Goal: Task Accomplishment & Management: Complete application form

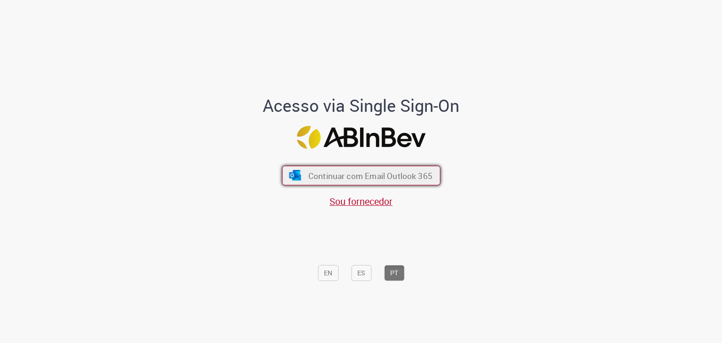
click at [374, 183] on button "Continuar com Email Outlook 365" at bounding box center [361, 176] width 158 height 20
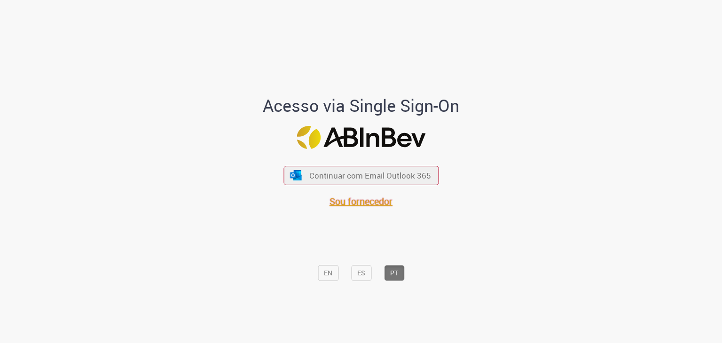
drag, startPoint x: 363, startPoint y: 203, endPoint x: 387, endPoint y: 198, distance: 24.9
click at [362, 203] on span "Sou fornecedor" at bounding box center [360, 201] width 63 height 13
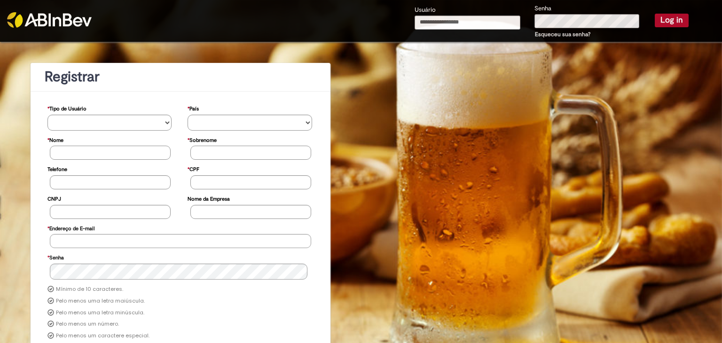
click at [457, 18] on input "Usuário" at bounding box center [467, 23] width 106 height 14
type input "**********"
click at [654, 14] on button "Log in" at bounding box center [671, 20] width 34 height 13
